Goal: Task Accomplishment & Management: Use online tool/utility

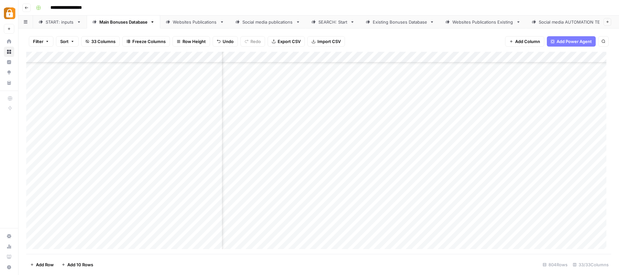
scroll to position [8676, 404]
click at [72, 19] on div "START: inputs" at bounding box center [60, 22] width 28 height 6
click at [121, 248] on div "Add Column" at bounding box center [318, 153] width 585 height 202
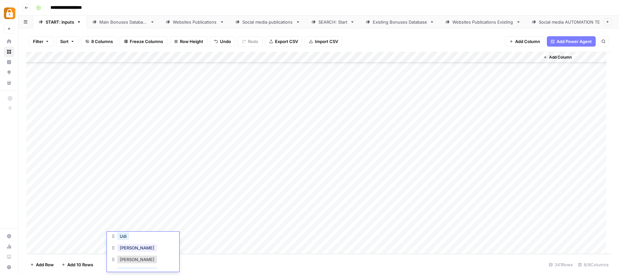
scroll to position [74, 0]
click at [128, 238] on div "Udi" at bounding box center [123, 234] width 15 height 9
click at [123, 237] on button "Udi" at bounding box center [123, 234] width 12 height 8
click at [168, 238] on div "Add Column" at bounding box center [318, 153] width 585 height 202
click at [166, 239] on div "Add Column" at bounding box center [318, 153] width 585 height 202
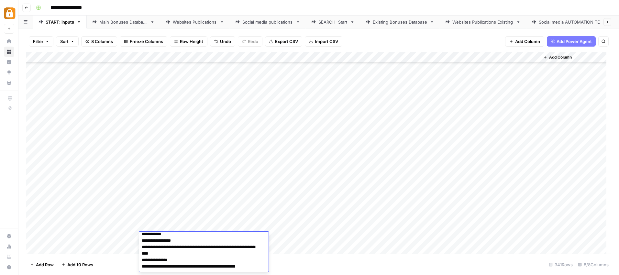
scroll to position [0, 0]
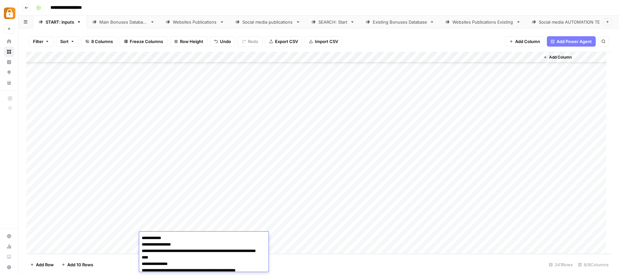
click at [143, 238] on textarea "**********" at bounding box center [201, 258] width 125 height 48
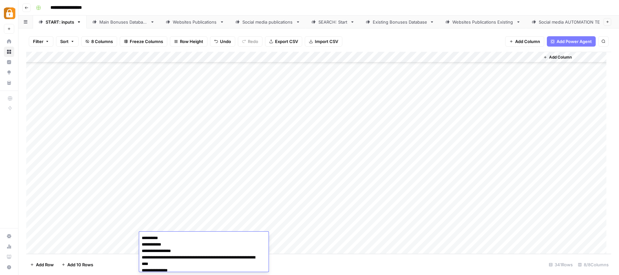
type textarea "**********"
click at [213, 246] on textarea "**********" at bounding box center [201, 261] width 125 height 54
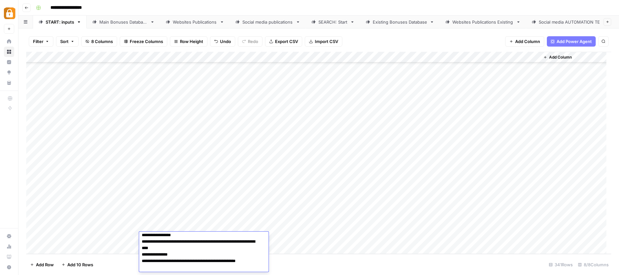
scroll to position [16, 0]
click at [242, 198] on div "Add Column" at bounding box center [318, 153] width 585 height 202
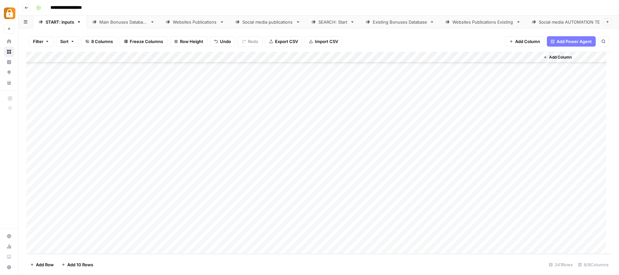
click at [307, 233] on div "Add Column" at bounding box center [318, 153] width 585 height 202
click at [350, 234] on div "Add Column" at bounding box center [318, 153] width 585 height 202
click at [354, 236] on div "Add Column" at bounding box center [318, 153] width 585 height 202
click at [362, 264] on button "Telegram" at bounding box center [360, 263] width 24 height 8
click at [438, 238] on div "Add Column" at bounding box center [318, 153] width 585 height 202
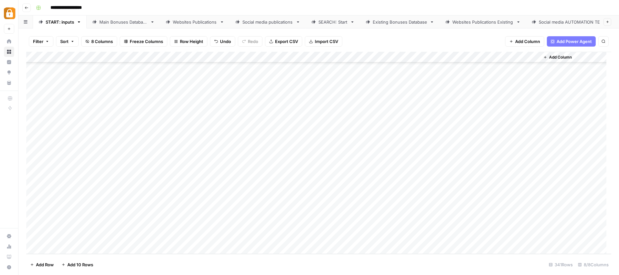
click at [445, 239] on div "Add Column" at bounding box center [318, 153] width 585 height 202
drag, startPoint x: 427, startPoint y: 57, endPoint x: 464, endPoint y: 55, distance: 37.0
click at [464, 55] on div "Add Column" at bounding box center [318, 153] width 585 height 202
drag, startPoint x: 465, startPoint y: 55, endPoint x: 424, endPoint y: 53, distance: 41.8
click at [424, 53] on div "Add Column" at bounding box center [318, 153] width 585 height 202
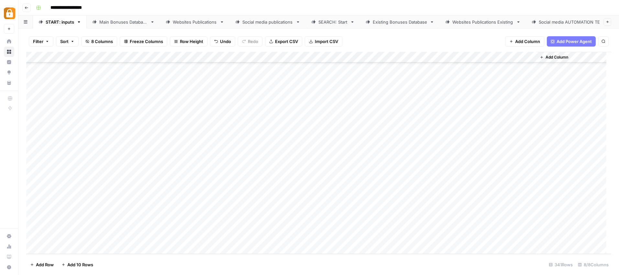
click at [438, 239] on div "Add Column" at bounding box center [318, 153] width 585 height 202
type textarea "**"
click at [535, 239] on div "Add Column" at bounding box center [318, 153] width 585 height 202
click at [133, 19] on div "Main Bonuses Database" at bounding box center [123, 22] width 48 height 6
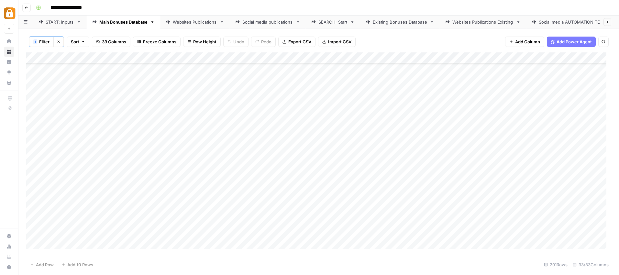
scroll to position [3017, 0]
click at [354, 242] on div "Add Column" at bounding box center [318, 153] width 585 height 202
click at [349, 242] on div "Add Column" at bounding box center [318, 153] width 585 height 202
click at [369, 242] on textarea at bounding box center [431, 244] width 202 height 9
paste textarea "**********"
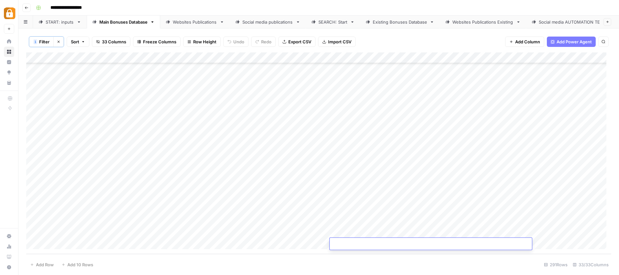
type textarea "**********"
click at [434, 228] on div "Add Column" at bounding box center [318, 153] width 585 height 202
click at [551, 238] on div "Add Column" at bounding box center [318, 153] width 585 height 202
click at [493, 244] on div "Add Column" at bounding box center [318, 153] width 585 height 202
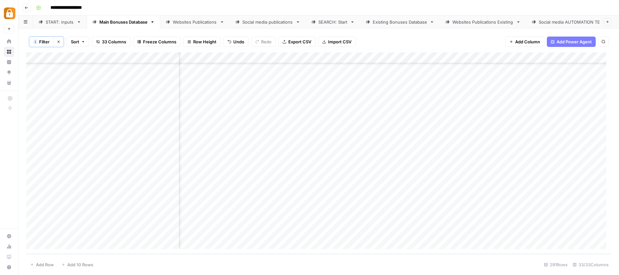
scroll to position [3017, 0]
click at [191, 19] on div "Websites Publications" at bounding box center [195, 22] width 44 height 6
click at [428, 234] on div "Add Column" at bounding box center [318, 153] width 585 height 202
